Goal: Transaction & Acquisition: Purchase product/service

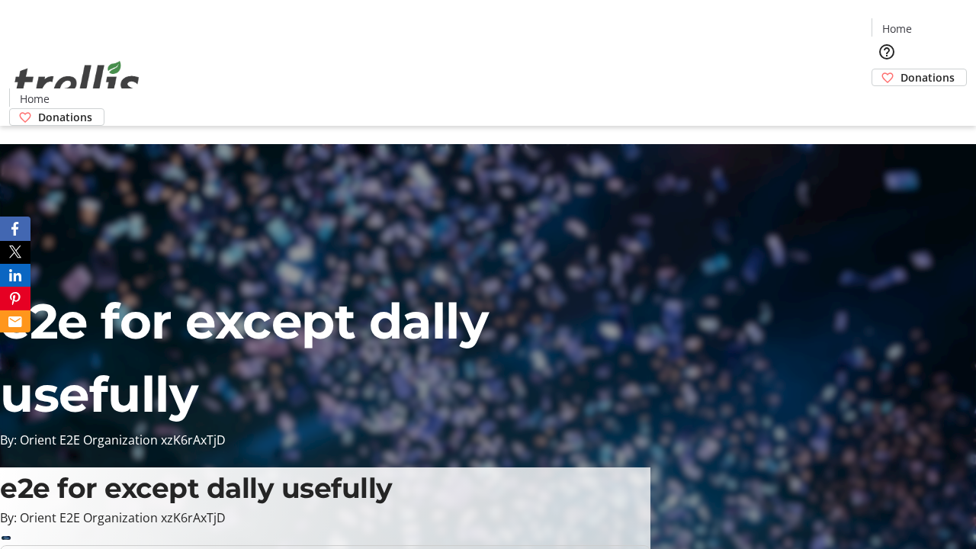
click at [901, 69] on span "Donations" at bounding box center [928, 77] width 54 height 16
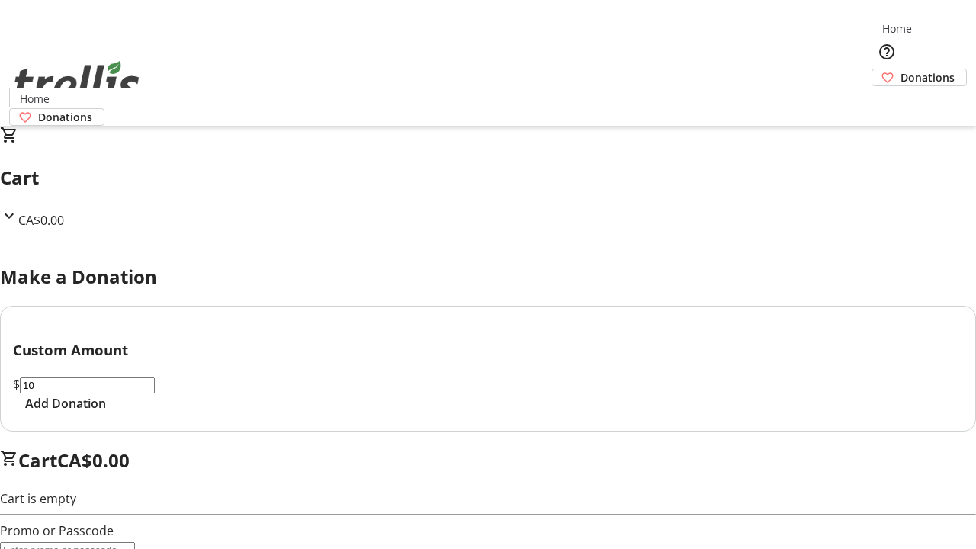
click at [106, 413] on span "Add Donation" at bounding box center [65, 403] width 81 height 18
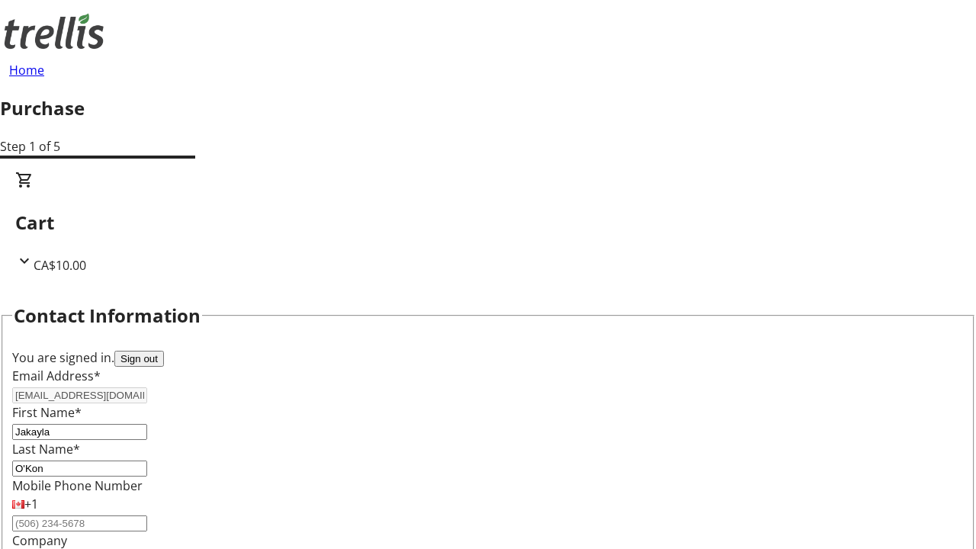
select select "BC"
select select "CA"
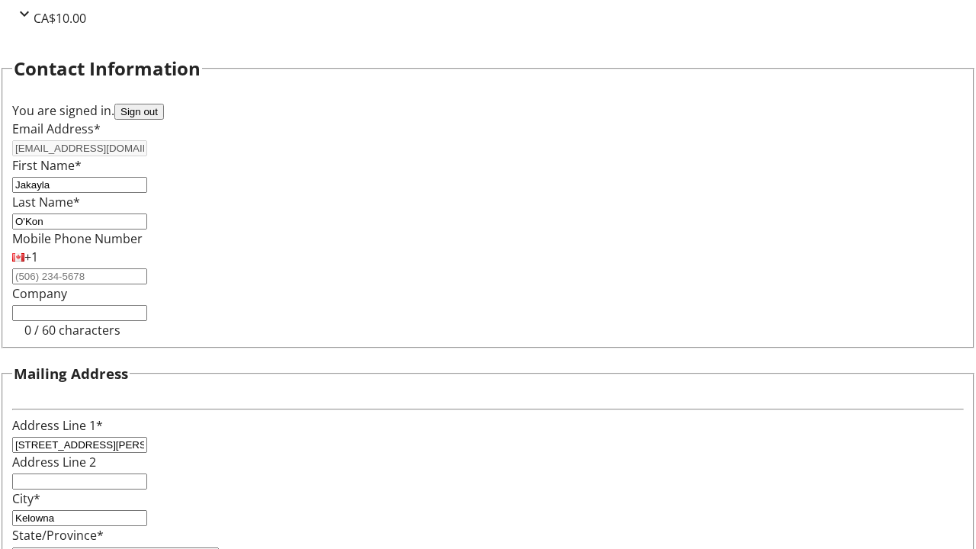
type input "V1Y 0C2"
